Goal: Transaction & Acquisition: Purchase product/service

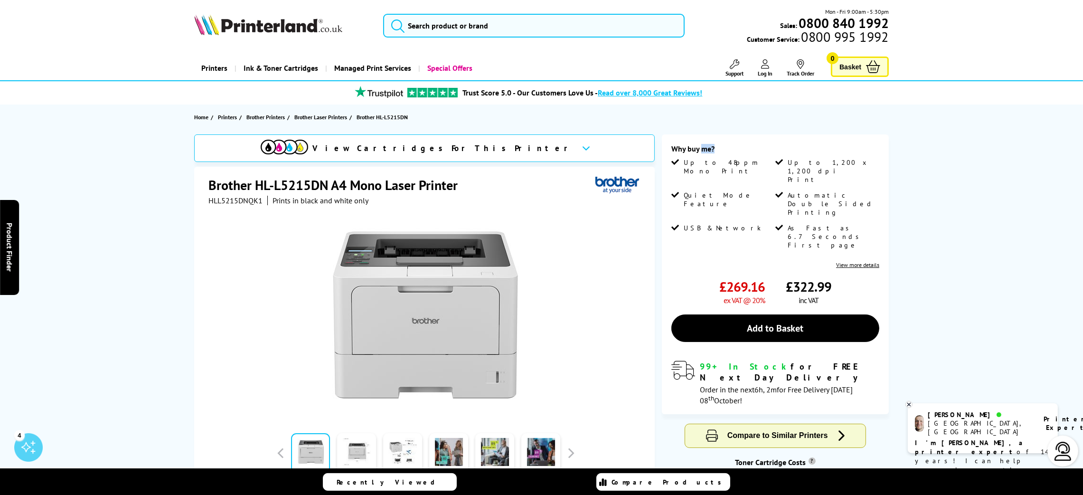
drag, startPoint x: 714, startPoint y: 147, endPoint x: 701, endPoint y: 148, distance: 13.3
click at [701, 148] on div "Why buy me?" at bounding box center [776, 151] width 208 height 14
drag, startPoint x: 326, startPoint y: 182, endPoint x: 256, endPoint y: 189, distance: 70.6
click at [256, 189] on h1 "Brother HL-L5215DN A4 Mono Laser Printer" at bounding box center [337, 185] width 259 height 18
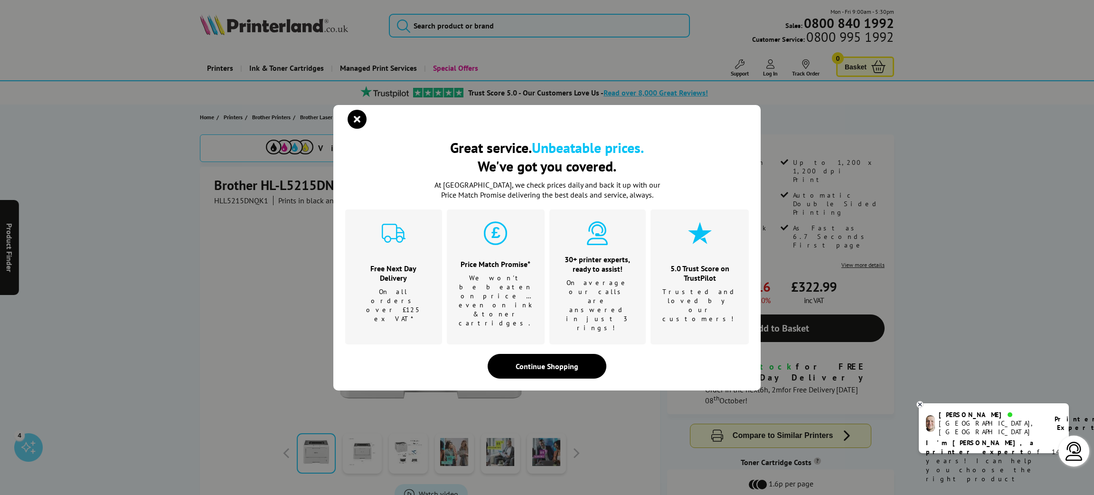
click at [360, 125] on div "Great service. Unbeatable prices. We've got you covered. Great service. Unbeata…" at bounding box center [546, 247] width 427 height 285
click at [357, 129] on icon "close modal" at bounding box center [357, 119] width 19 height 19
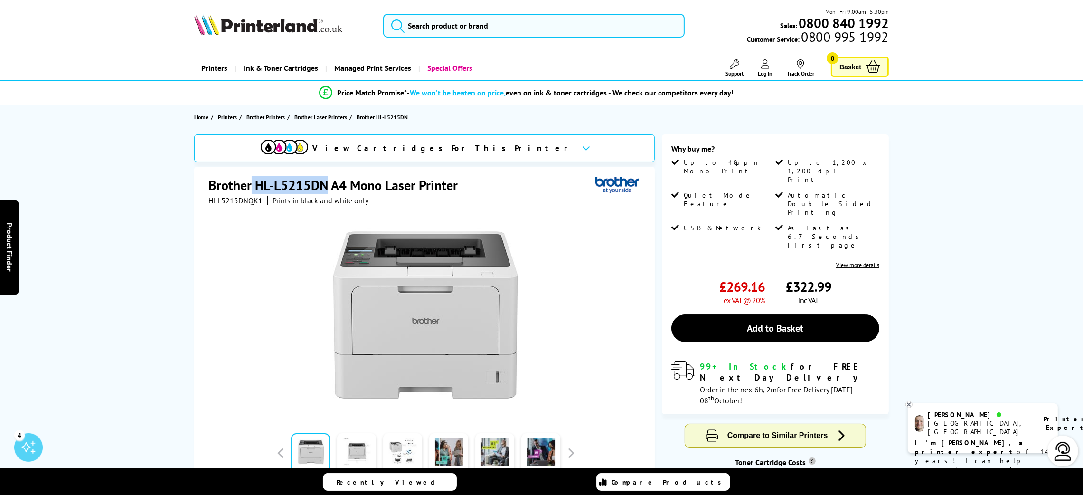
drag, startPoint x: 329, startPoint y: 188, endPoint x: 247, endPoint y: 213, distance: 85.9
click at [254, 188] on h1 "Brother HL-L5215DN A4 Mono Laser Printer" at bounding box center [337, 185] width 259 height 18
click at [261, 181] on h1 "Brother HL-L5215DN A4 Mono Laser Printer" at bounding box center [337, 185] width 259 height 18
click at [253, 187] on h1 "Brother HL-L5215DN A4 Mono Laser Printer" at bounding box center [337, 185] width 259 height 18
drag, startPoint x: 255, startPoint y: 184, endPoint x: 331, endPoint y: 188, distance: 76.1
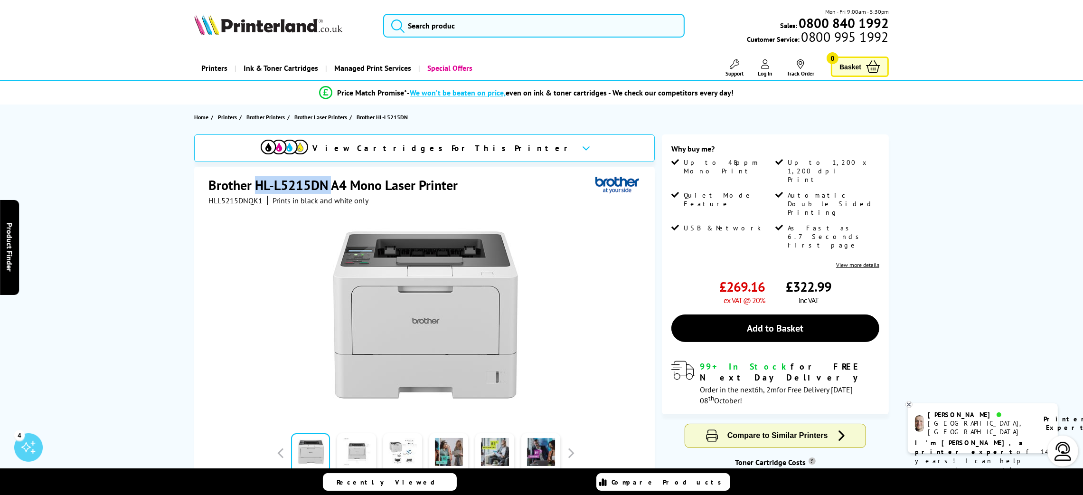
click at [331, 188] on h1 "Brother HL-L5215DN A4 Mono Laser Printer" at bounding box center [337, 185] width 259 height 18
click at [321, 180] on h1 "Brother HL-L5215DN A4 Mono Laser Printer" at bounding box center [337, 185] width 259 height 18
drag, startPoint x: 328, startPoint y: 184, endPoint x: 255, endPoint y: 176, distance: 74.1
click at [255, 176] on div "Brother HL-L5215DN A4 Mono Laser Printer HLL5215DNQK1 Prints in black and white…" at bounding box center [424, 371] width 461 height 409
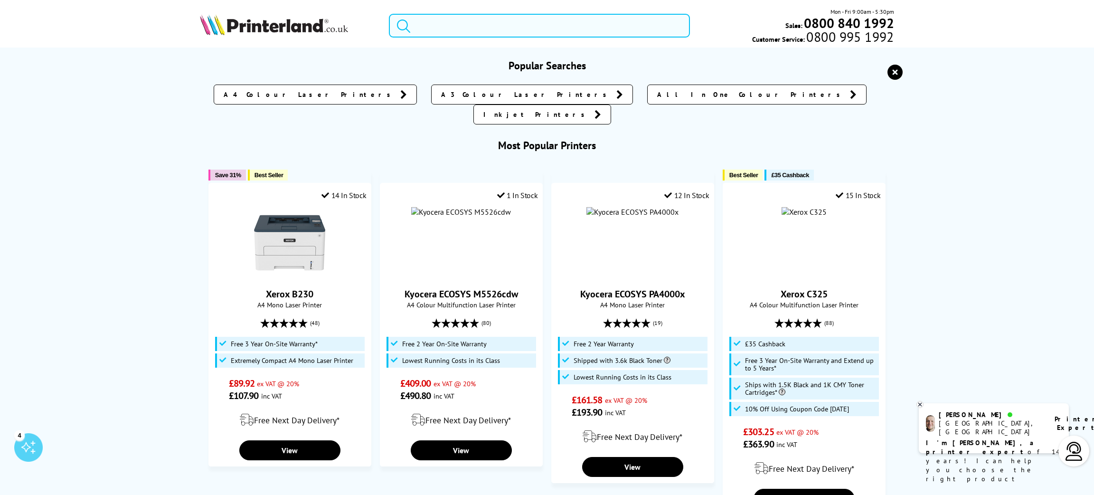
click at [431, 34] on input "search" at bounding box center [539, 26] width 301 height 24
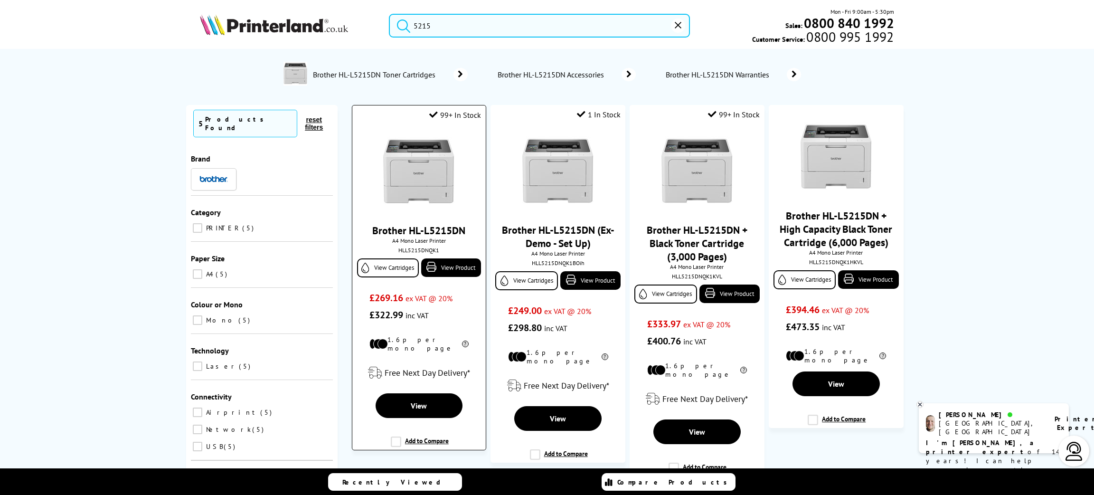
type input "5215"
click at [414, 198] on img at bounding box center [418, 171] width 71 height 71
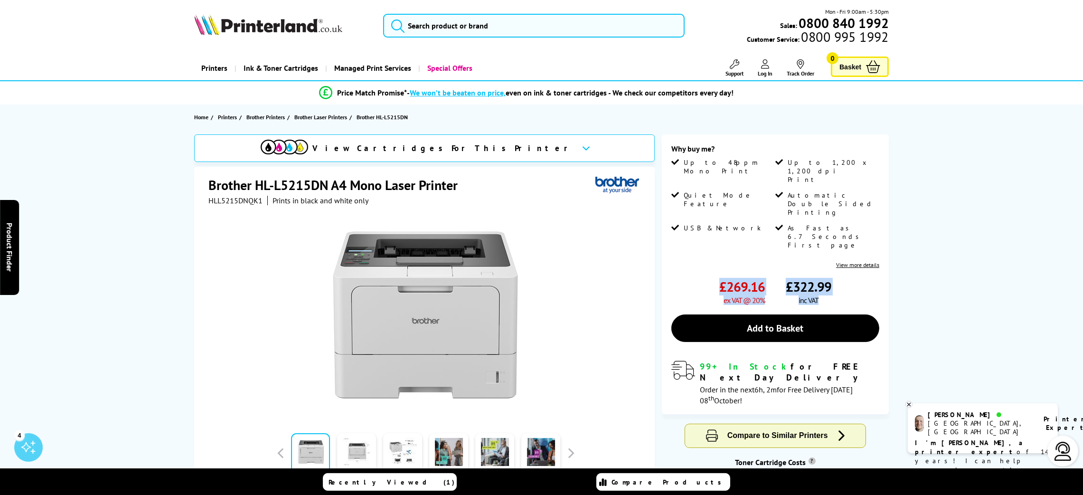
drag, startPoint x: 831, startPoint y: 270, endPoint x: 711, endPoint y: 256, distance: 120.5
click at [711, 278] on div "£269.16 ex VAT @ 20% £322.99 inc VAT" at bounding box center [776, 291] width 208 height 27
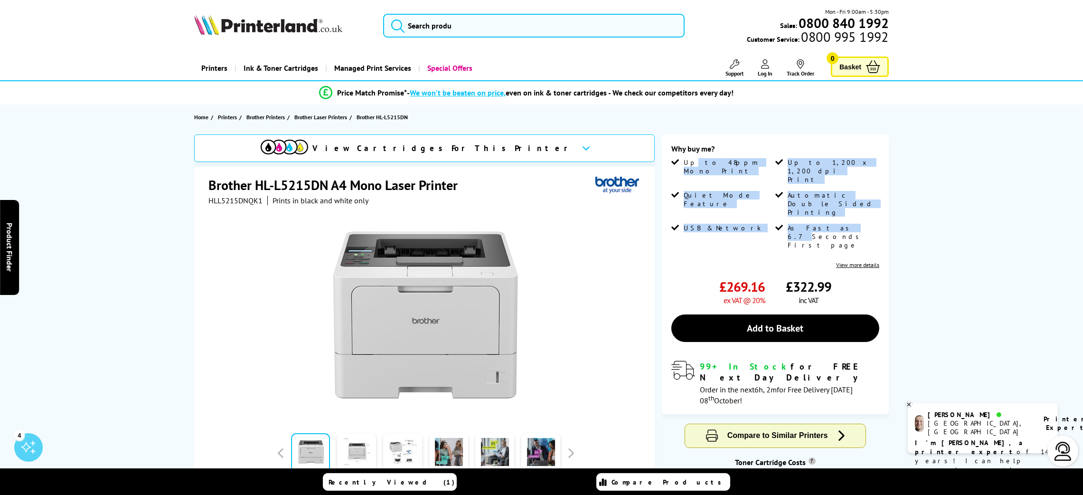
drag, startPoint x: 828, startPoint y: 205, endPoint x: 691, endPoint y: 160, distance: 144.5
click at [692, 159] on ul "Up to 48ppm Mono Print Up to 1,200 x 1,200 dpi Print Quiet Mode Feature Automat…" at bounding box center [776, 207] width 208 height 98
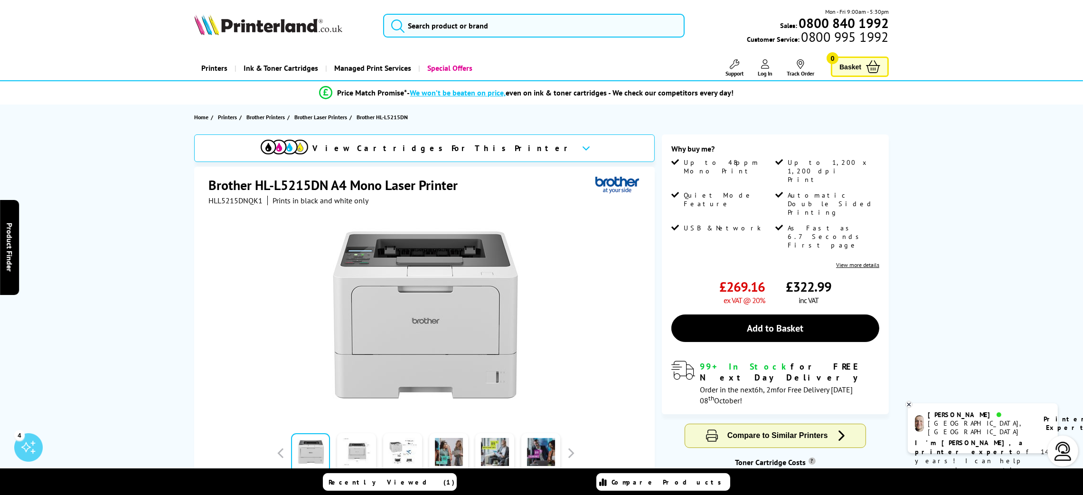
drag, startPoint x: 816, startPoint y: 228, endPoint x: 813, endPoint y: 215, distance: 13.7
click at [815, 227] on div "Why buy me? Up to 48ppm Mono Print Up to 1,200 x 1,200 dpi Print Quiet Mode Fea…" at bounding box center [776, 206] width 208 height 124
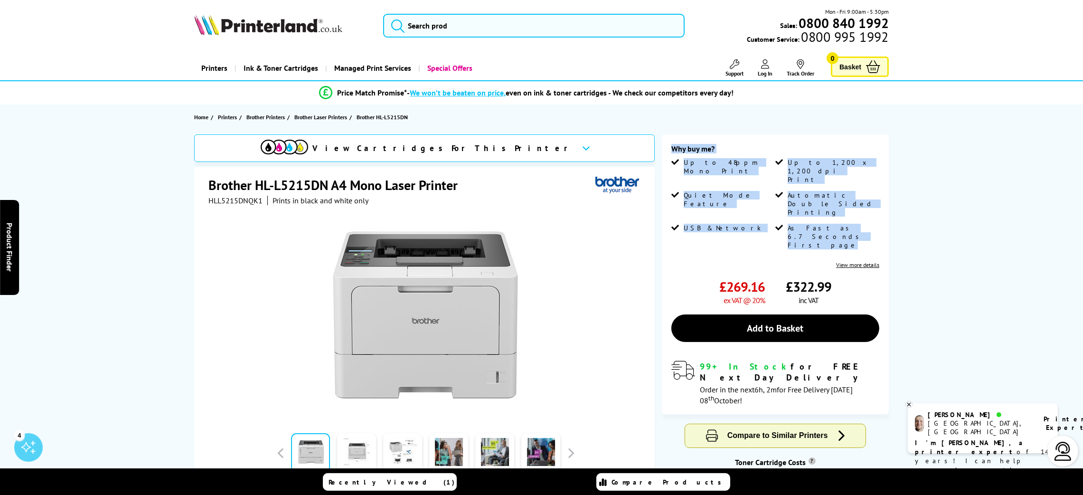
drag, startPoint x: 813, startPoint y: 211, endPoint x: 669, endPoint y: 158, distance: 153.9
click at [669, 158] on div "Why buy me? Up to 48ppm Mono Print Up to 1,200 x 1,200 dpi Print Quiet Mode Fea…" at bounding box center [775, 274] width 227 height 280
click at [672, 151] on div "Why buy me?" at bounding box center [776, 151] width 208 height 14
drag, startPoint x: 670, startPoint y: 145, endPoint x: 817, endPoint y: 212, distance: 161.9
click at [817, 212] on div "Why buy me? Up to 48ppm Mono Print Up to 1,200 x 1,200 dpi Print Quiet Mode Fea…" at bounding box center [775, 274] width 227 height 280
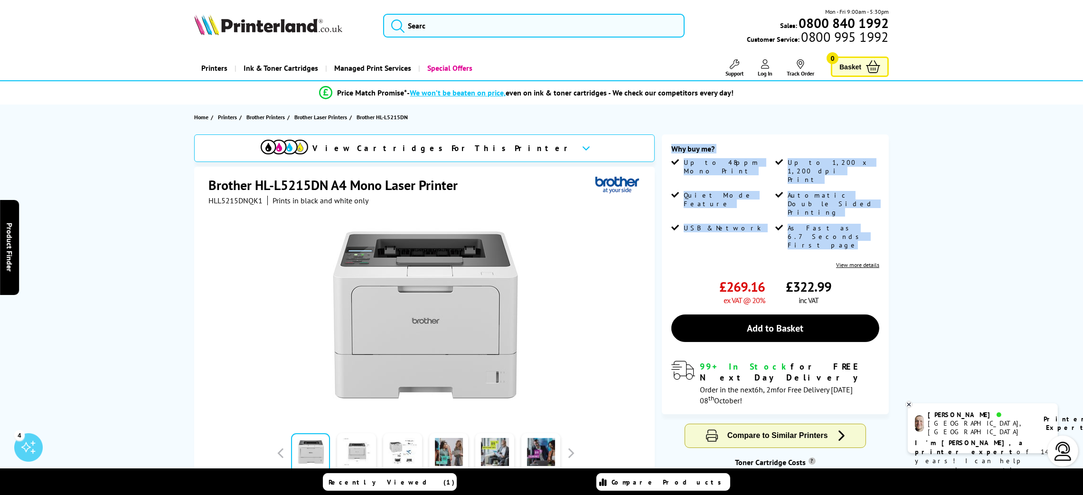
click at [814, 224] on span "As Fast as 6.7 Seconds First page" at bounding box center [833, 237] width 90 height 26
click at [813, 224] on span "As Fast as 6.7 Seconds First page" at bounding box center [833, 237] width 90 height 26
drag, startPoint x: 813, startPoint y: 215, endPoint x: 673, endPoint y: 150, distance: 153.8
click at [673, 150] on div "Why buy me? Up to 48ppm Mono Print Up to 1,200 x 1,200 dpi Print Quiet Mode Fea…" at bounding box center [776, 206] width 208 height 124
click at [673, 150] on div "Why buy me?" at bounding box center [776, 151] width 208 height 14
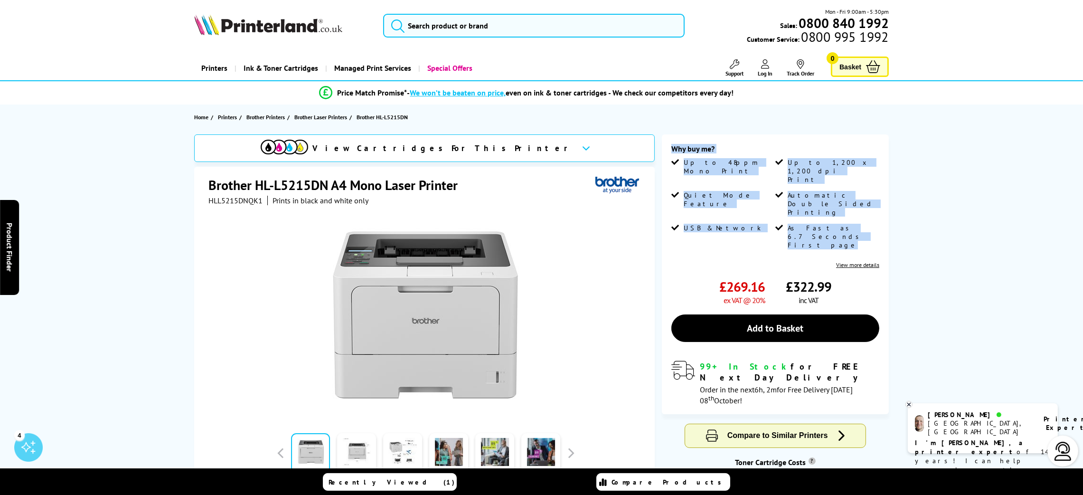
drag, startPoint x: 667, startPoint y: 148, endPoint x: 814, endPoint y: 212, distance: 159.7
click at [814, 212] on div "Why buy me? Up to 48ppm Mono Print Up to 1,200 x 1,200 dpi Print Quiet Mode Fea…" at bounding box center [775, 274] width 227 height 280
click at [814, 224] on span "As Fast as 6.7 Seconds First page" at bounding box center [833, 237] width 90 height 26
drag, startPoint x: 814, startPoint y: 212, endPoint x: 671, endPoint y: 150, distance: 156.1
click at [672, 150] on div "Why buy me? Up to 48ppm Mono Print Up to 1,200 x 1,200 dpi Print Quiet Mode Fea…" at bounding box center [776, 206] width 208 height 124
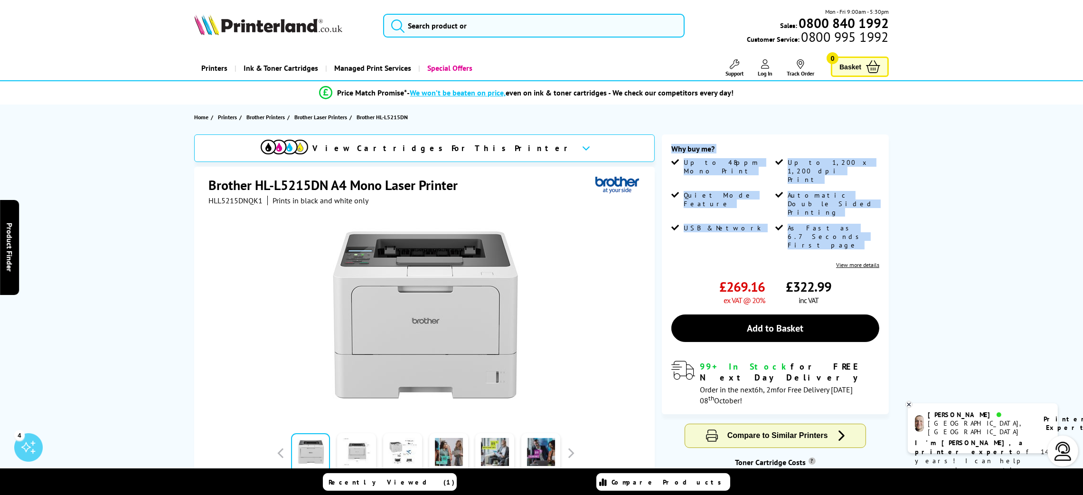
click at [672, 150] on div "Why buy me?" at bounding box center [776, 151] width 208 height 14
drag, startPoint x: 671, startPoint y: 150, endPoint x: 816, endPoint y: 213, distance: 158.5
click at [816, 213] on div "Why buy me? Up to 48ppm Mono Print Up to 1,200 x 1,200 dpi Print Quiet Mode Fea…" at bounding box center [776, 206] width 208 height 124
click at [816, 224] on span "As Fast as 6.7 Seconds First page" at bounding box center [833, 237] width 90 height 26
click at [808, 224] on span "As Fast as 6.7 Seconds First page" at bounding box center [833, 237] width 90 height 26
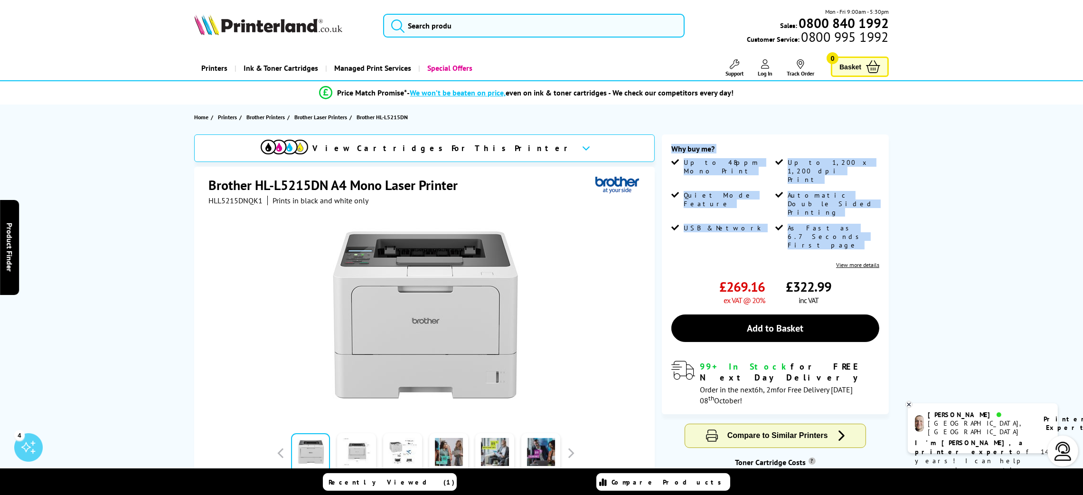
click at [808, 224] on span "As Fast as 6.7 Seconds First page" at bounding box center [833, 237] width 90 height 26
drag, startPoint x: 804, startPoint y: 213, endPoint x: 668, endPoint y: 148, distance: 151.0
click at [668, 148] on div "Why buy me? Up to 48ppm Mono Print Up to 1,200 x 1,200 dpi Print Quiet Mode Fea…" at bounding box center [775, 274] width 227 height 280
